Goal: Information Seeking & Learning: Learn about a topic

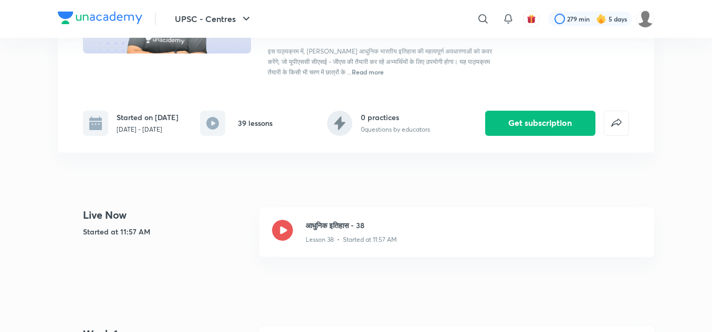
scroll to position [155, 0]
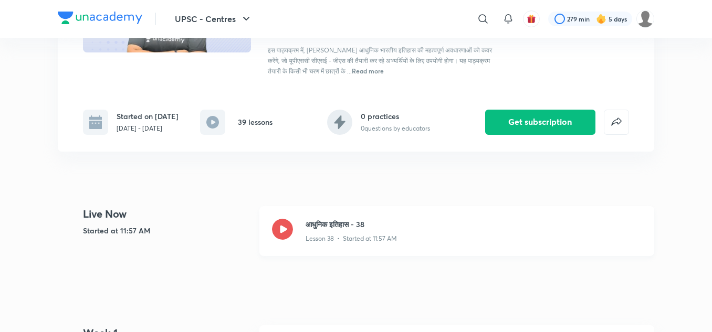
click at [322, 229] on h3 "आधुनिक इतिहास - 38" at bounding box center [474, 224] width 336 height 11
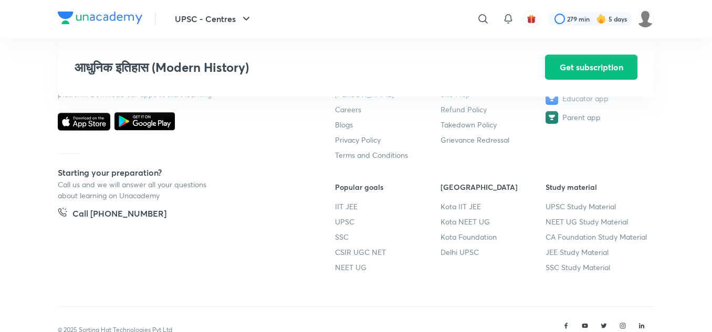
scroll to position [1835, 0]
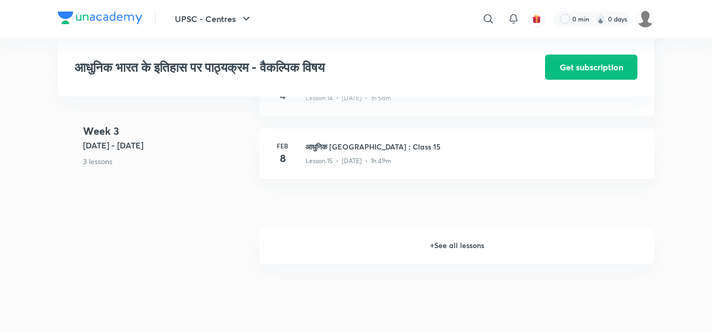
drag, startPoint x: 0, startPoint y: 0, endPoint x: 418, endPoint y: 236, distance: 479.8
click at [418, 236] on h6 "+ See all lessons" at bounding box center [456, 245] width 395 height 37
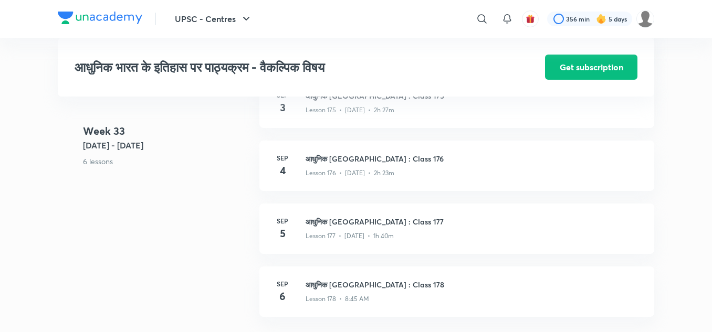
scroll to position [13187, 0]
click at [379, 222] on h3 "आधुनिक भारत : Class 177" at bounding box center [474, 222] width 336 height 11
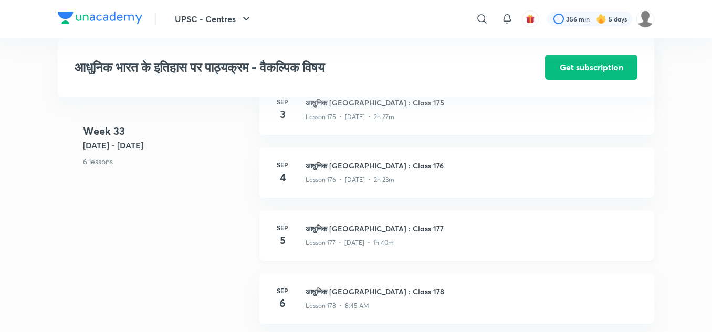
scroll to position [13180, 0]
click at [339, 166] on h3 "आधुनिक भारत : Class 176" at bounding box center [474, 166] width 336 height 11
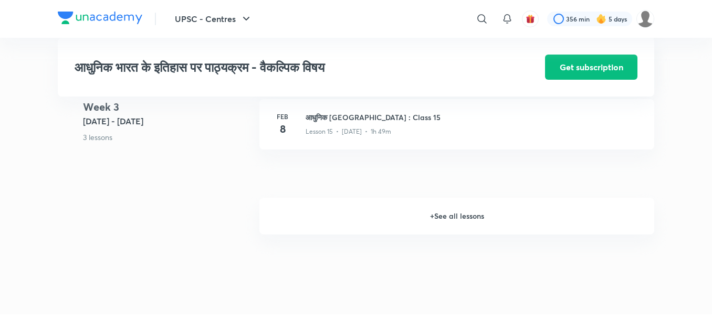
click at [433, 214] on h6 "+ See all lessons" at bounding box center [456, 216] width 395 height 37
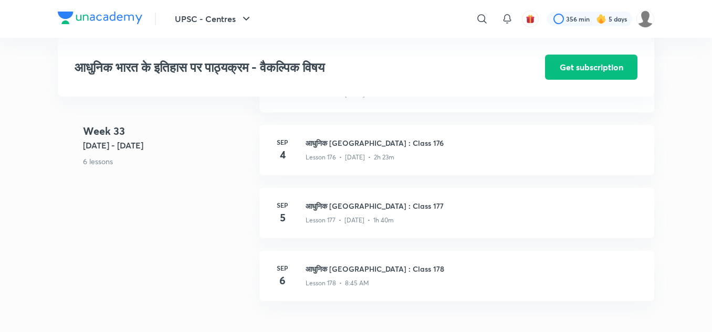
scroll to position [13203, 0]
click at [364, 205] on h3 "आधुनिक [GEOGRAPHIC_DATA] : Class 177" at bounding box center [474, 206] width 336 height 11
click at [364, 205] on h3 "आधुनिक भारत : Class 177" at bounding box center [474, 206] width 336 height 11
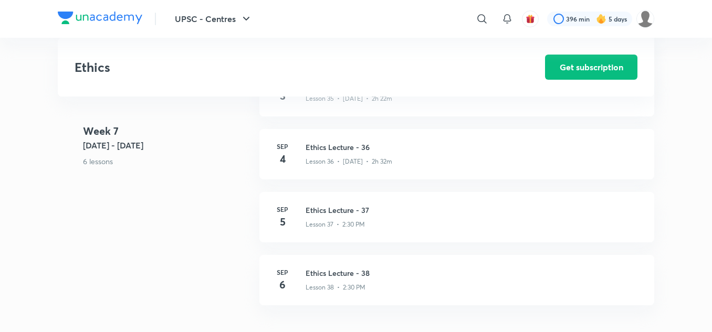
scroll to position [2880, 0]
click at [332, 213] on h3 "Ethics Lecture - 37" at bounding box center [474, 212] width 336 height 11
